Goal: Complete application form

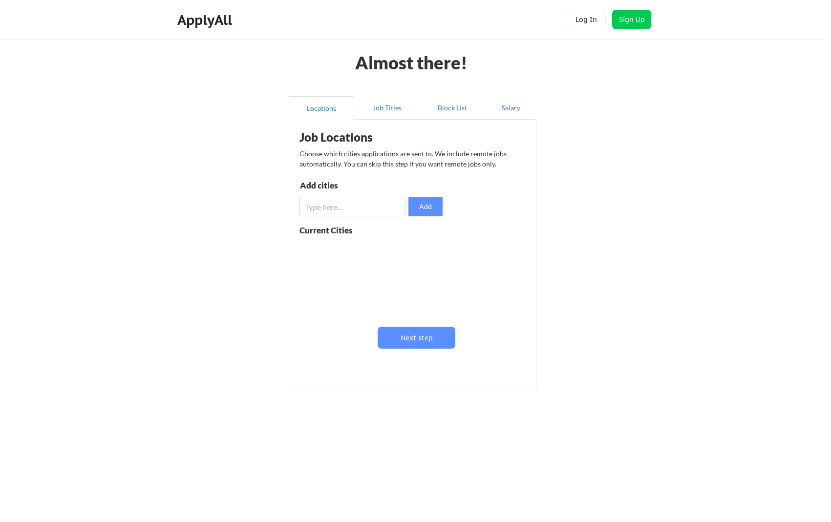
click at [372, 210] on input "input" at bounding box center [352, 207] width 106 height 20
type input "[GEOGRAPHIC_DATA]"
click at [414, 208] on button "Add" at bounding box center [425, 207] width 34 height 20
click at [373, 208] on input "input" at bounding box center [352, 207] width 106 height 20
type input "[GEOGRAPHIC_DATA]"
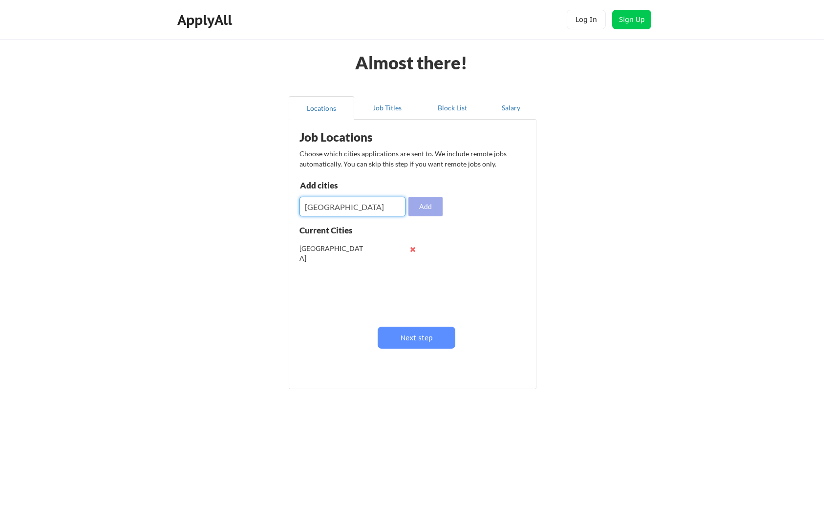
click at [437, 212] on button "Add" at bounding box center [425, 207] width 34 height 20
click at [380, 203] on input "input" at bounding box center [352, 207] width 106 height 20
type input "Marietta"
click at [414, 199] on button "Add" at bounding box center [425, 207] width 34 height 20
click at [382, 198] on input "input" at bounding box center [352, 207] width 106 height 20
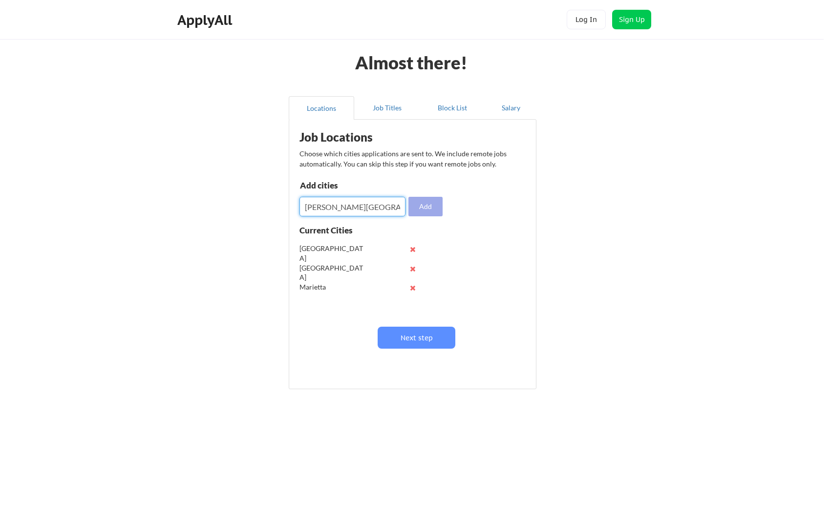
type input "[PERSON_NAME][GEOGRAPHIC_DATA]"
click at [430, 207] on button "Add" at bounding box center [425, 207] width 34 height 20
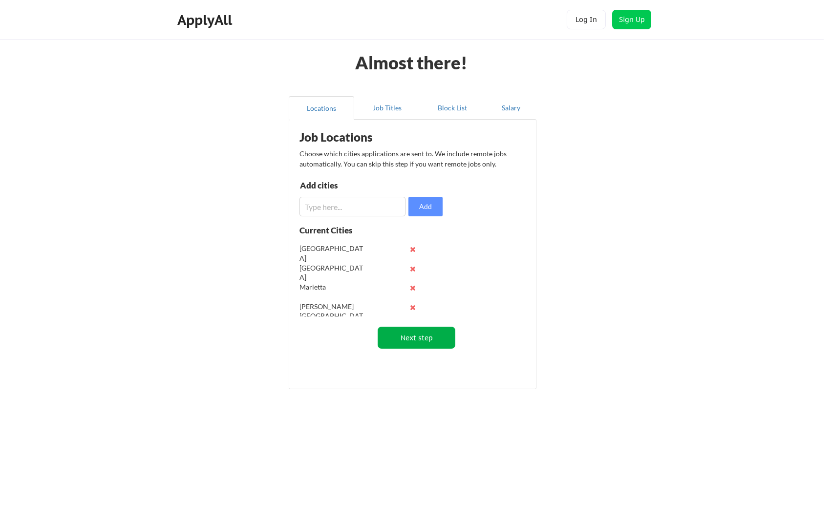
click at [402, 337] on button "Next step" at bounding box center [417, 338] width 78 height 22
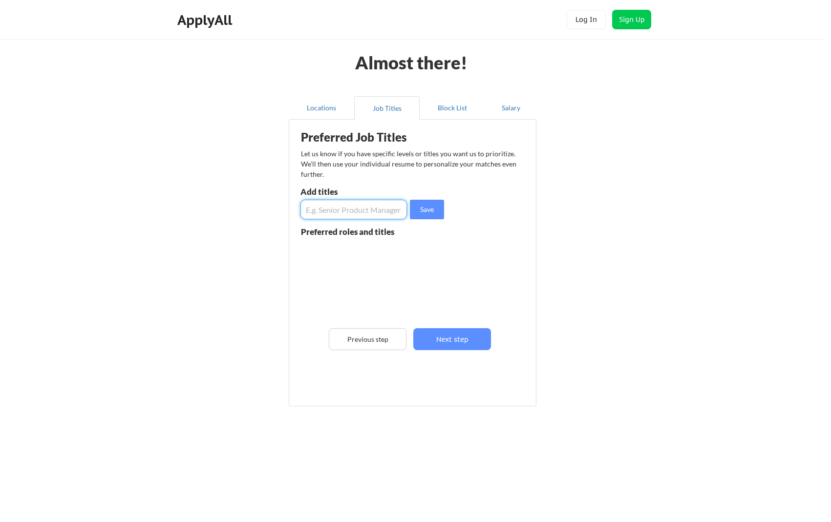
click at [375, 208] on input "input" at bounding box center [353, 210] width 106 height 20
type input "Director of IT"
click at [427, 210] on button "Save" at bounding box center [427, 210] width 34 height 20
click at [371, 209] on input "input" at bounding box center [353, 210] width 106 height 20
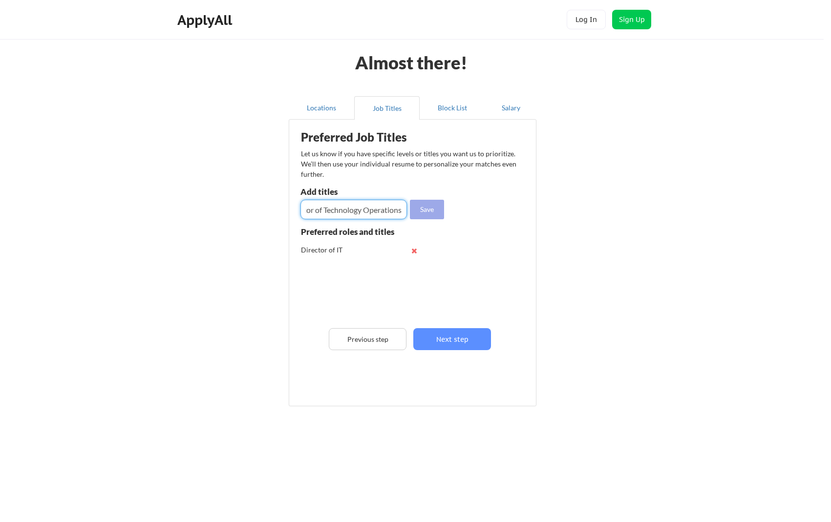
type input "Director of Technology Operations"
click at [430, 211] on button "Save" at bounding box center [427, 210] width 34 height 20
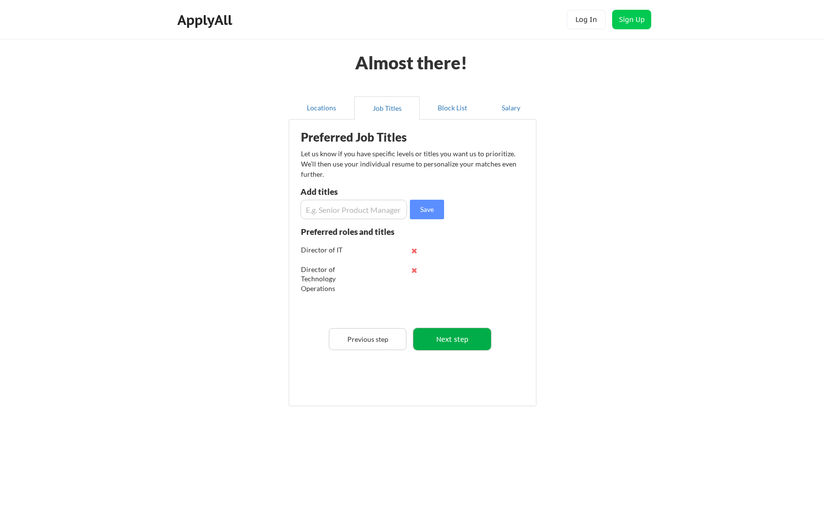
click at [459, 342] on button "Next step" at bounding box center [452, 339] width 78 height 22
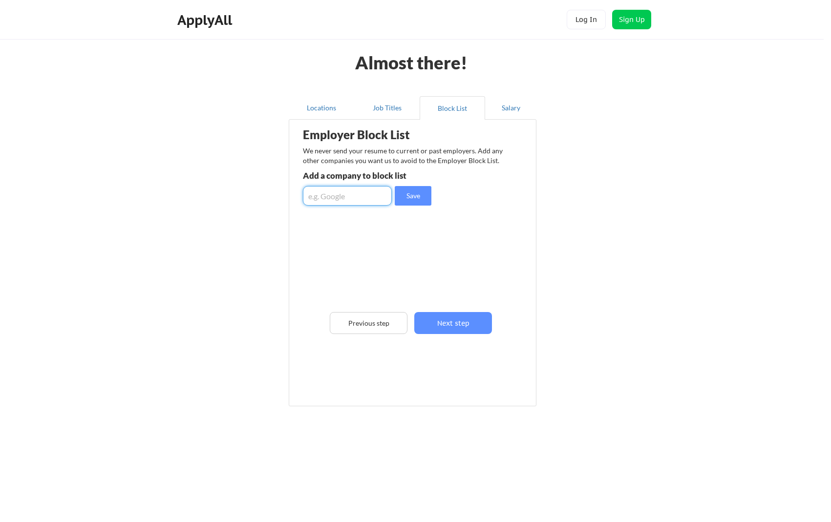
click at [377, 197] on input "input" at bounding box center [347, 196] width 89 height 20
click at [464, 320] on button "Next step" at bounding box center [453, 323] width 78 height 22
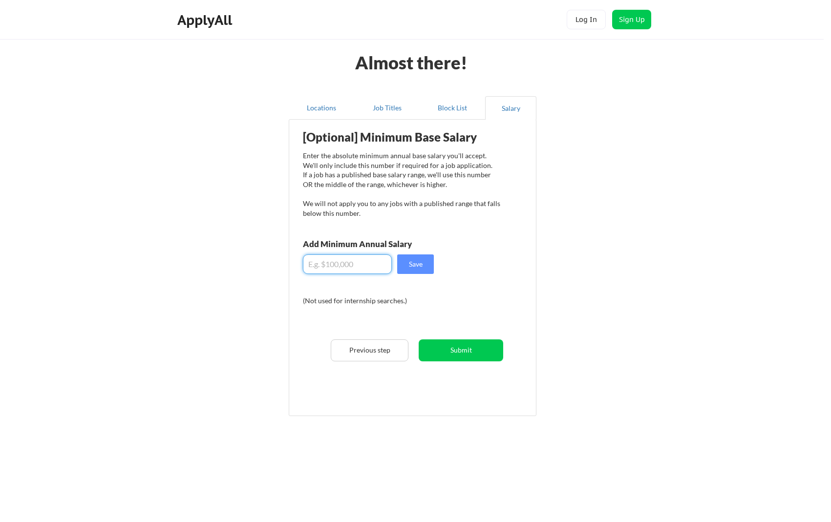
click at [379, 270] on input "input" at bounding box center [347, 264] width 89 height 20
type input "$170,000"
click at [407, 261] on button "Save" at bounding box center [415, 264] width 37 height 20
click at [460, 354] on button "Submit" at bounding box center [461, 350] width 84 height 22
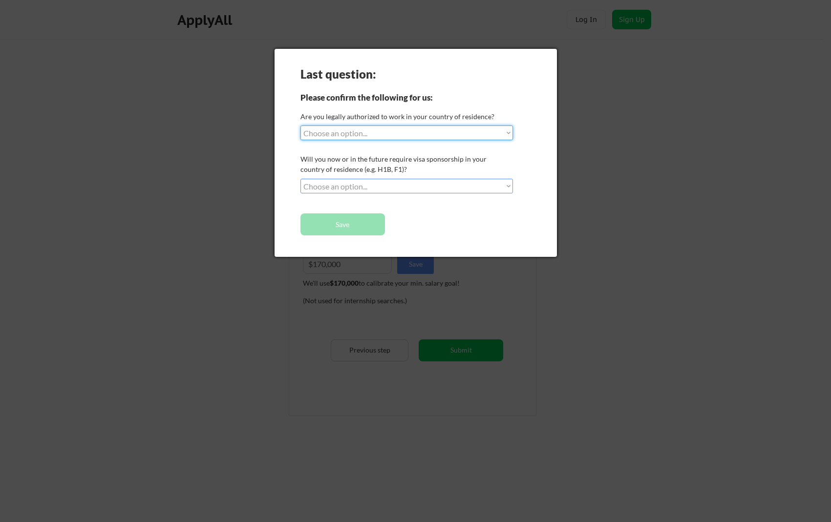
click at [359, 129] on select "Choose an option... Yes, I am a [DEMOGRAPHIC_DATA] Citizen Yes, I am a [DEMOGRA…" at bounding box center [406, 133] width 212 height 15
select select ""yes__i_am_a_[DEMOGRAPHIC_DATA]""
click at [300, 126] on select "Choose an option... Yes, I am a [DEMOGRAPHIC_DATA] Citizen Yes, I am a [DEMOGRA…" at bounding box center [406, 133] width 212 height 15
click at [362, 182] on select "Choose an option... No, I will not need sponsorship Yes, I will need sponsorship" at bounding box center [406, 186] width 212 height 15
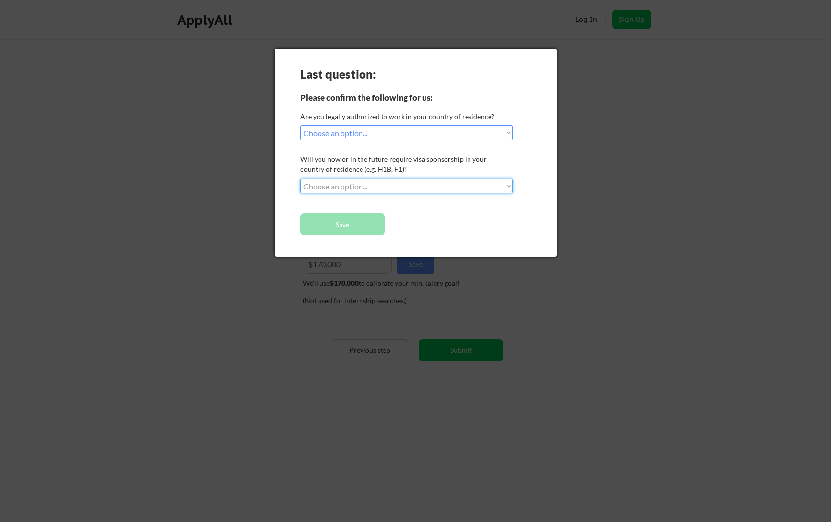
select select ""no__i_will_not_need_sponsorship""
click at [300, 179] on select "Choose an option... No, I will not need sponsorship Yes, I will need sponsorship" at bounding box center [406, 186] width 212 height 15
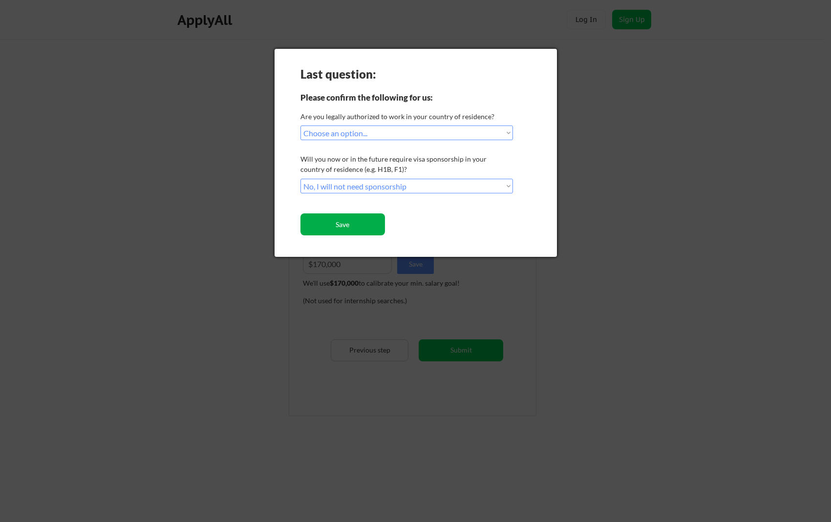
click at [353, 221] on button "Save" at bounding box center [342, 224] width 84 height 22
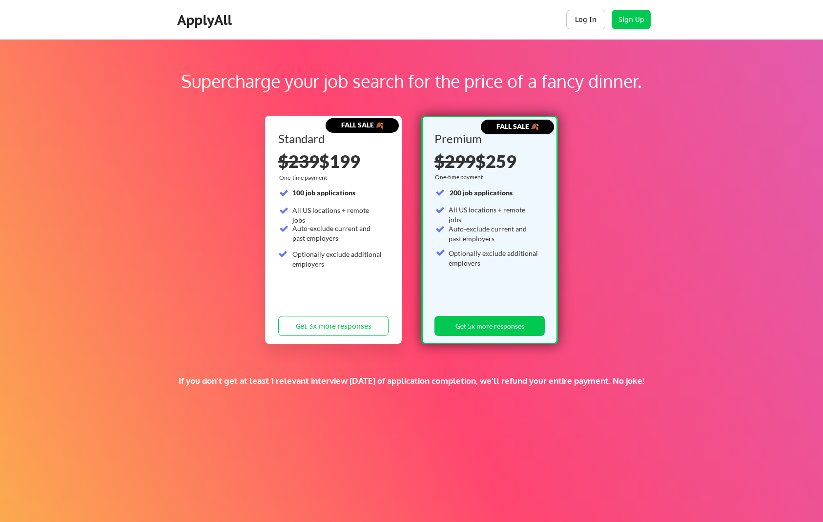
click at [582, 19] on button "Log In" at bounding box center [586, 20] width 39 height 20
